Goal: Information Seeking & Learning: Understand process/instructions

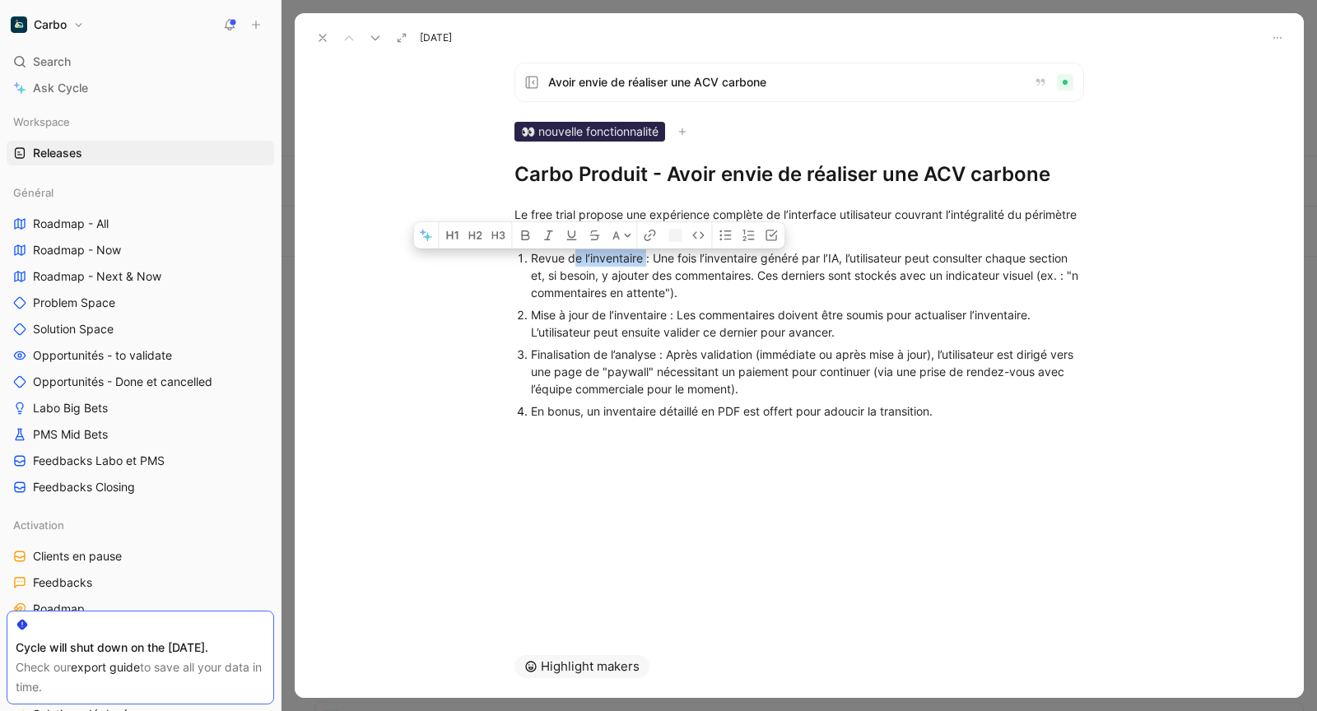
drag, startPoint x: 575, startPoint y: 255, endPoint x: 645, endPoint y: 254, distance: 70.0
click at [645, 254] on span "Revue de l’inventaire : Une fois l’inventaire généré par l’IA, l’utilisateur pe…" at bounding box center [806, 275] width 551 height 49
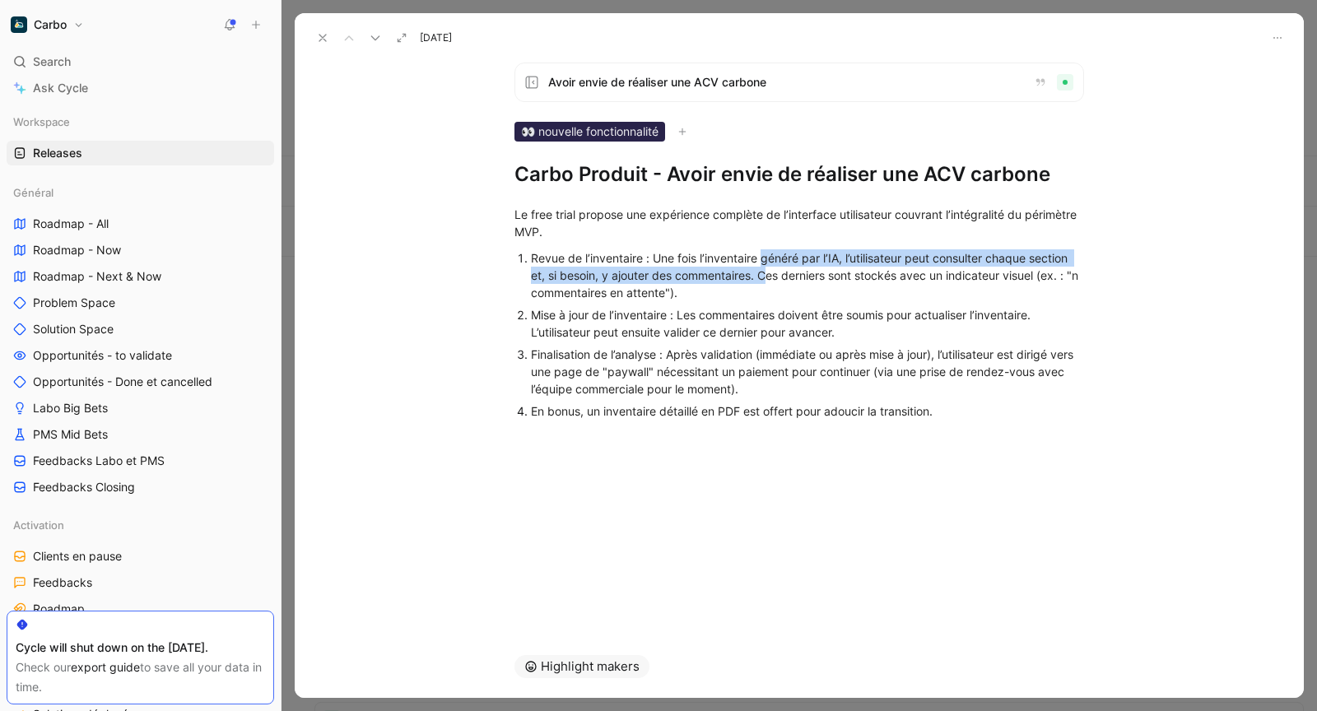
click at [765, 269] on span "Revue de l’inventaire : Une fois l’inventaire généré par l’IA, l’utilisateur pe…" at bounding box center [806, 275] width 551 height 49
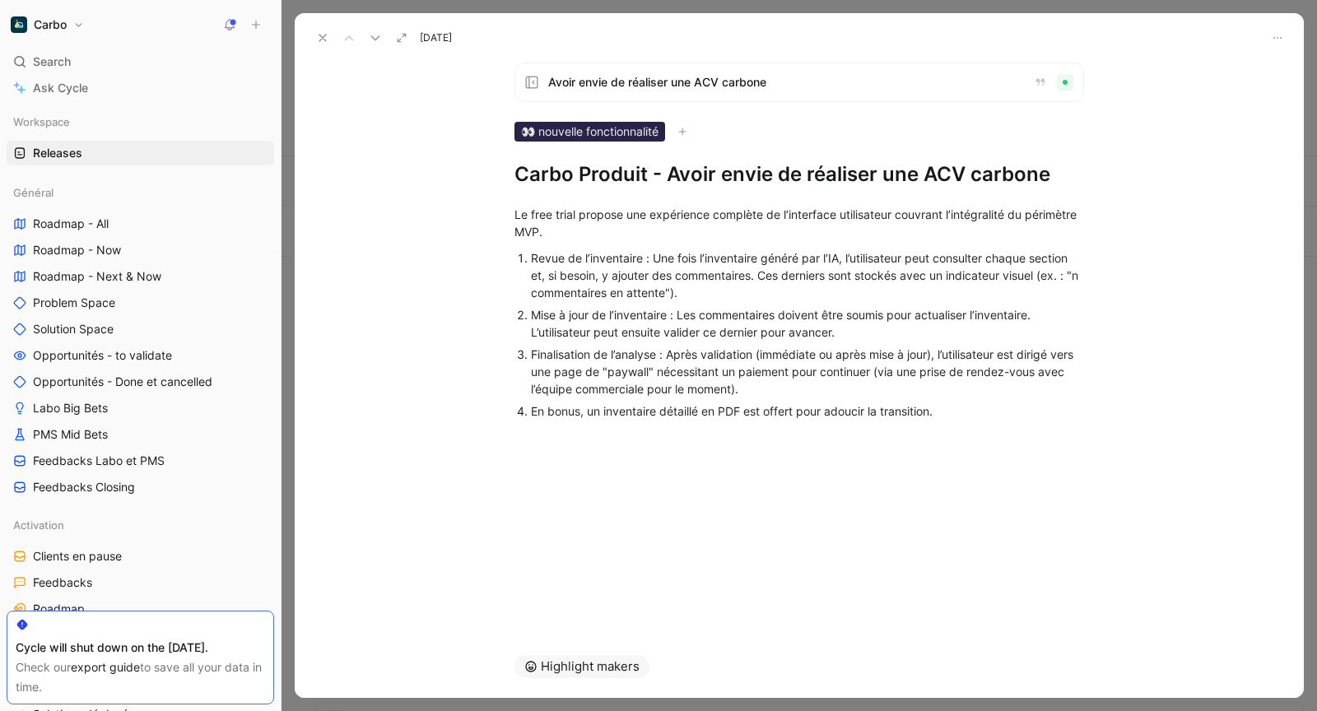
click at [666, 277] on span "Revue de l’inventaire : Une fois l’inventaire généré par l’IA, l’utilisateur pe…" at bounding box center [806, 275] width 551 height 49
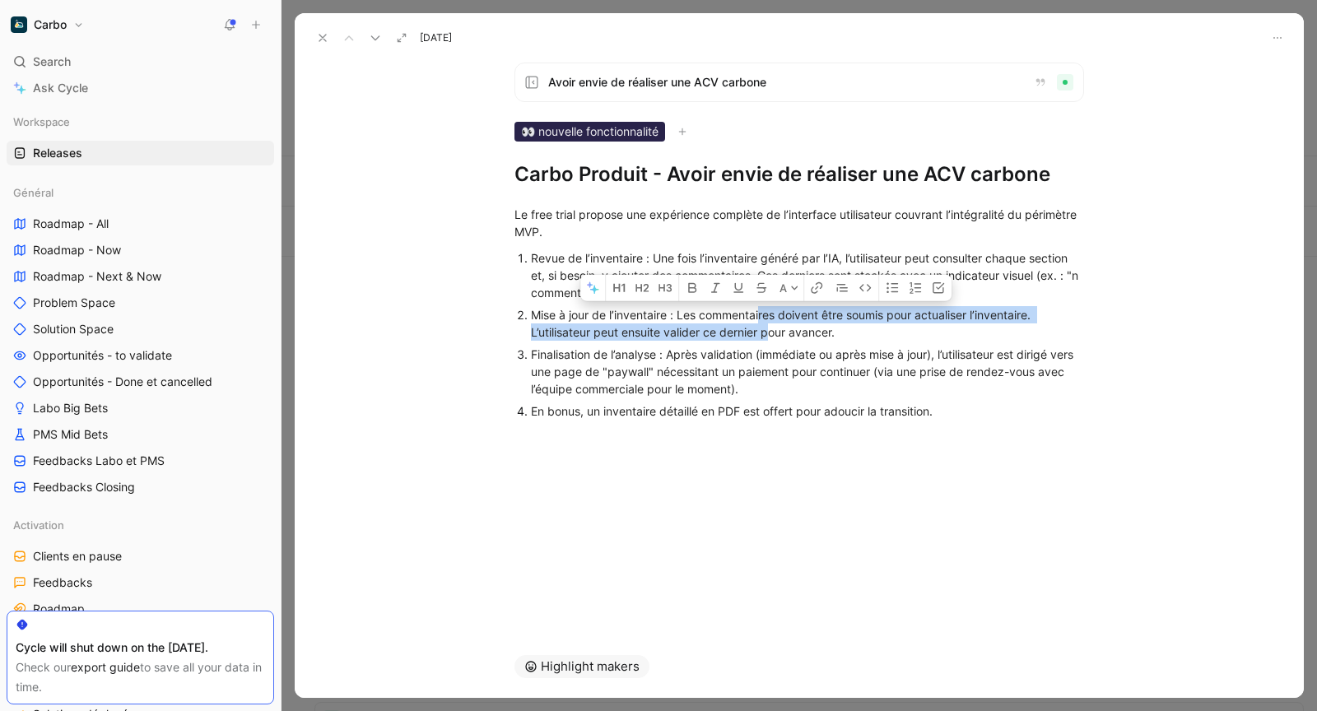
drag, startPoint x: 761, startPoint y: 309, endPoint x: 770, endPoint y: 326, distance: 19.5
click at [770, 326] on span "Mise à jour de l’inventaire : Les commentaires doivent être soumis pour actuali…" at bounding box center [782, 323] width 503 height 31
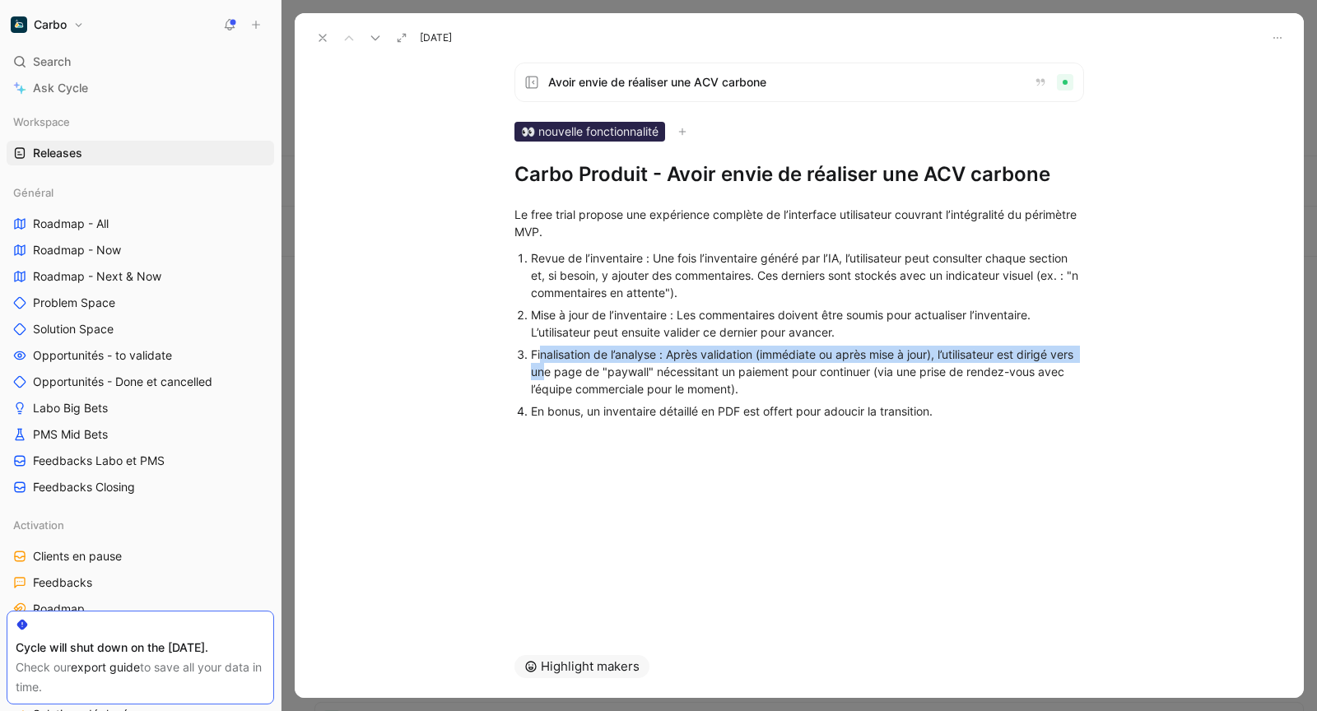
drag, startPoint x: 541, startPoint y: 357, endPoint x: 573, endPoint y: 369, distance: 34.1
click at [573, 369] on span "Finalisation de l’analyse : Après validation (immédiate ou après mise à jour), …" at bounding box center [804, 371] width 546 height 49
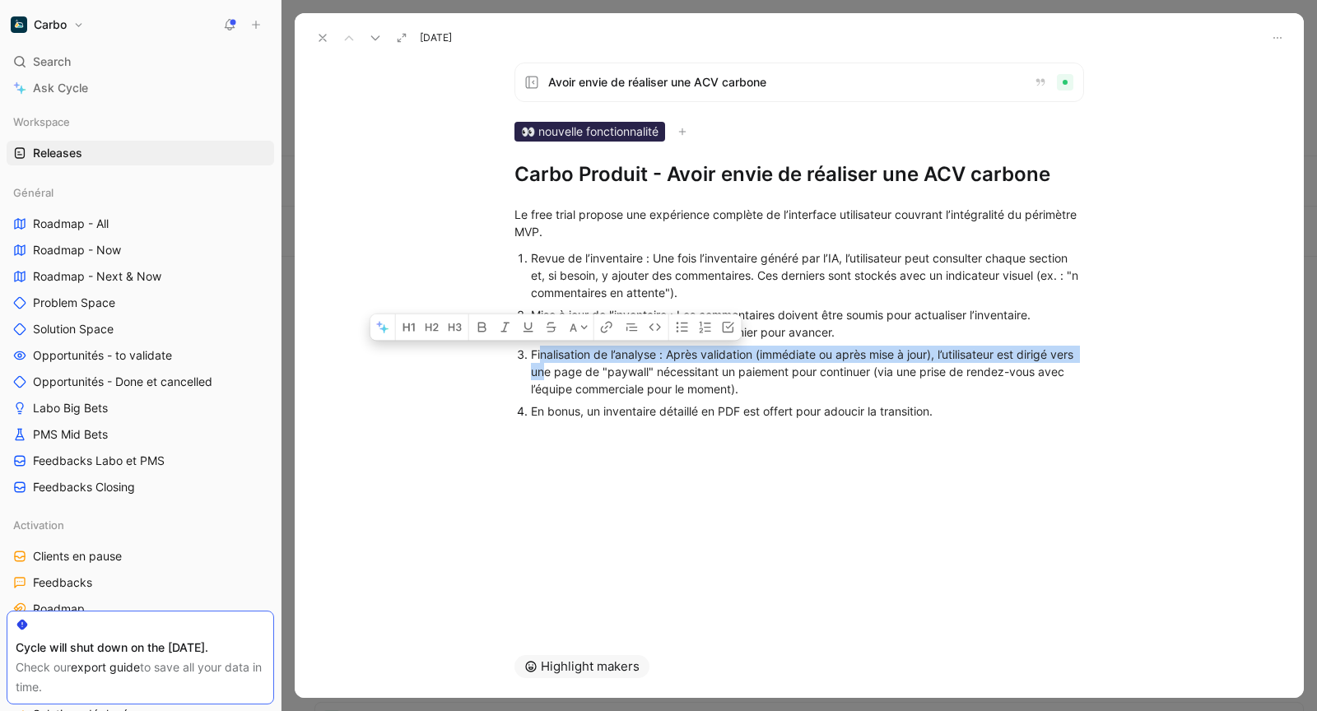
click at [571, 368] on span "Finalisation de l’analyse : Après validation (immédiate ou après mise à jour), …" at bounding box center [804, 371] width 546 height 49
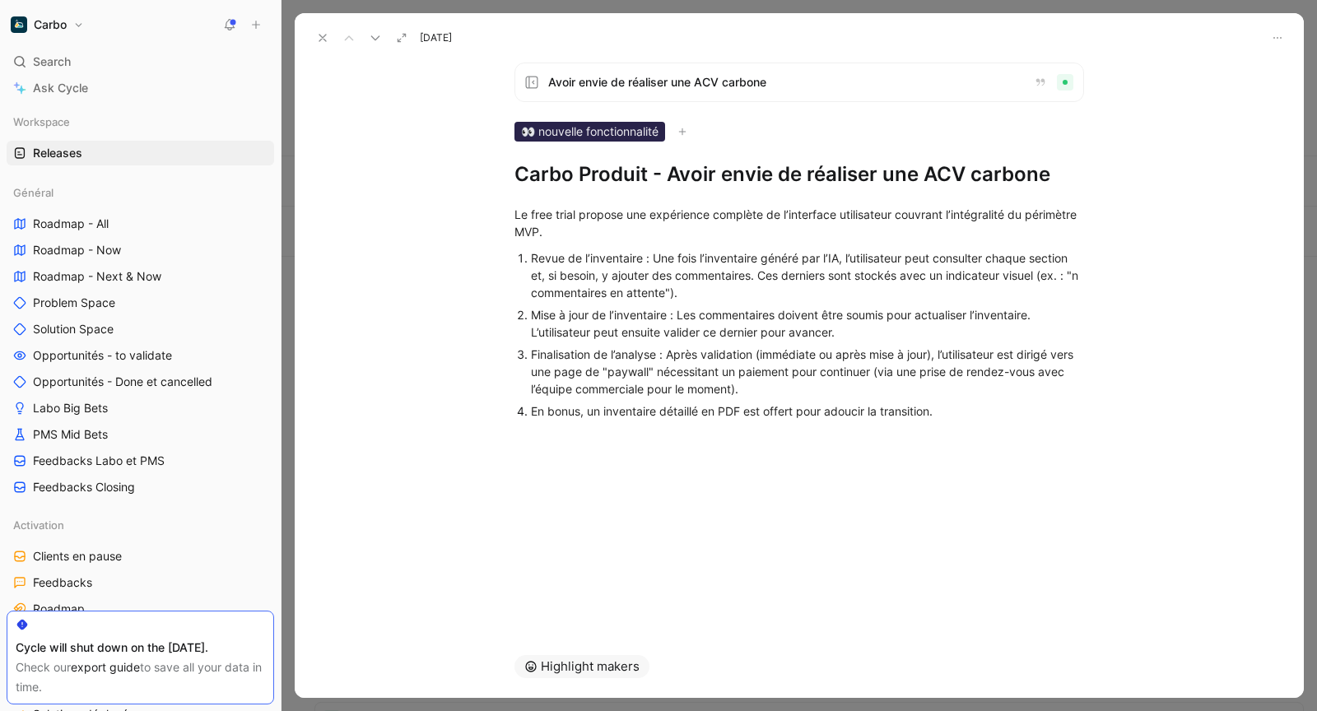
drag, startPoint x: 550, startPoint y: 352, endPoint x: 606, endPoint y: 372, distance: 59.4
click at [606, 372] on span "Finalisation de l’analyse : Après validation (immédiate ou après mise à jour), …" at bounding box center [804, 371] width 546 height 49
